Goal: Transaction & Acquisition: Purchase product/service

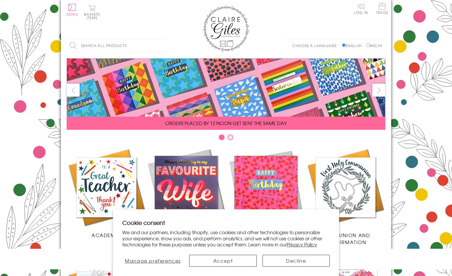
scroll to position [232, 0]
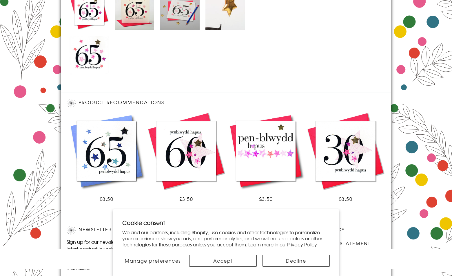
scroll to position [368, 0]
